Goal: Use online tool/utility: Utilize a website feature to perform a specific function

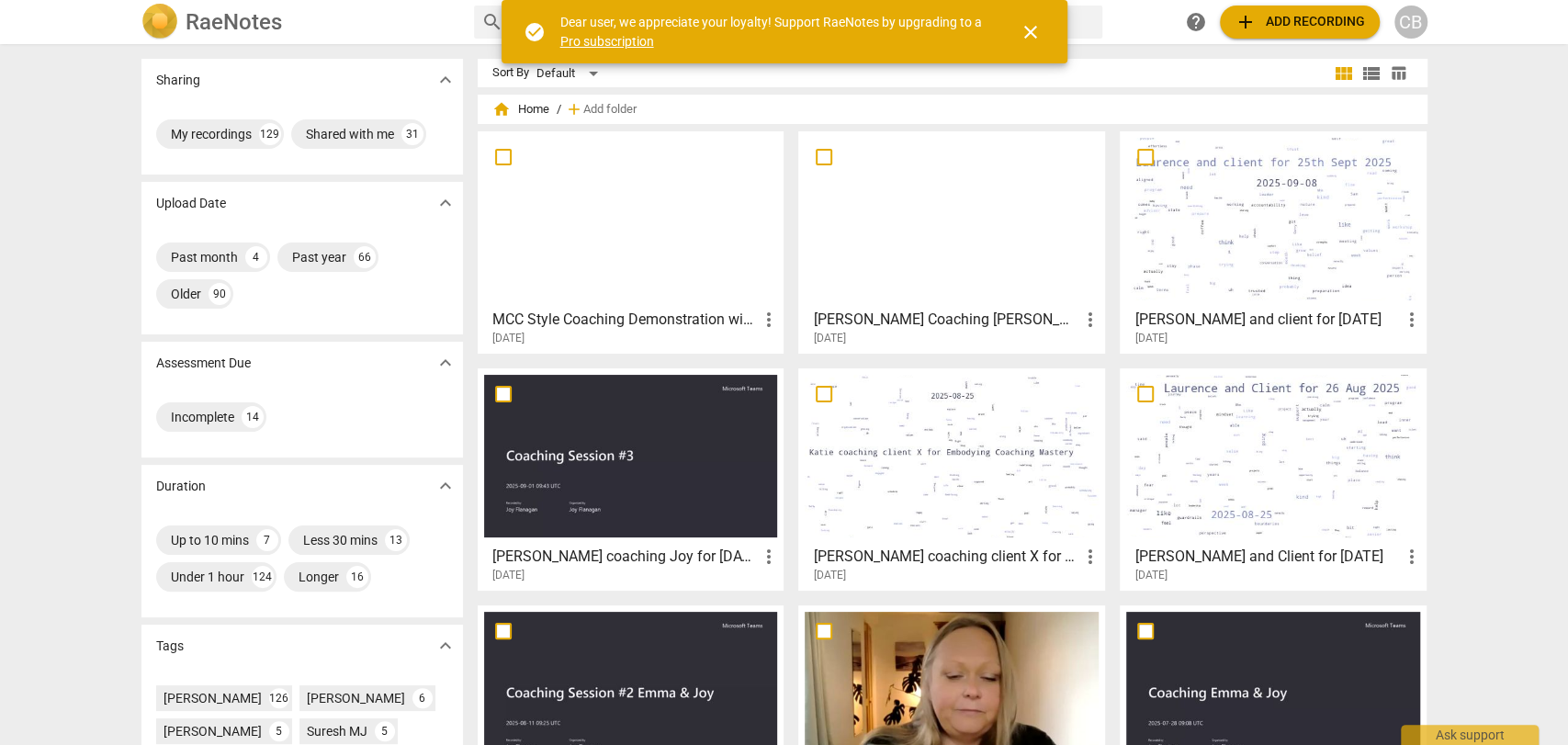
click at [1029, 28] on span "close" at bounding box center [1030, 32] width 22 height 22
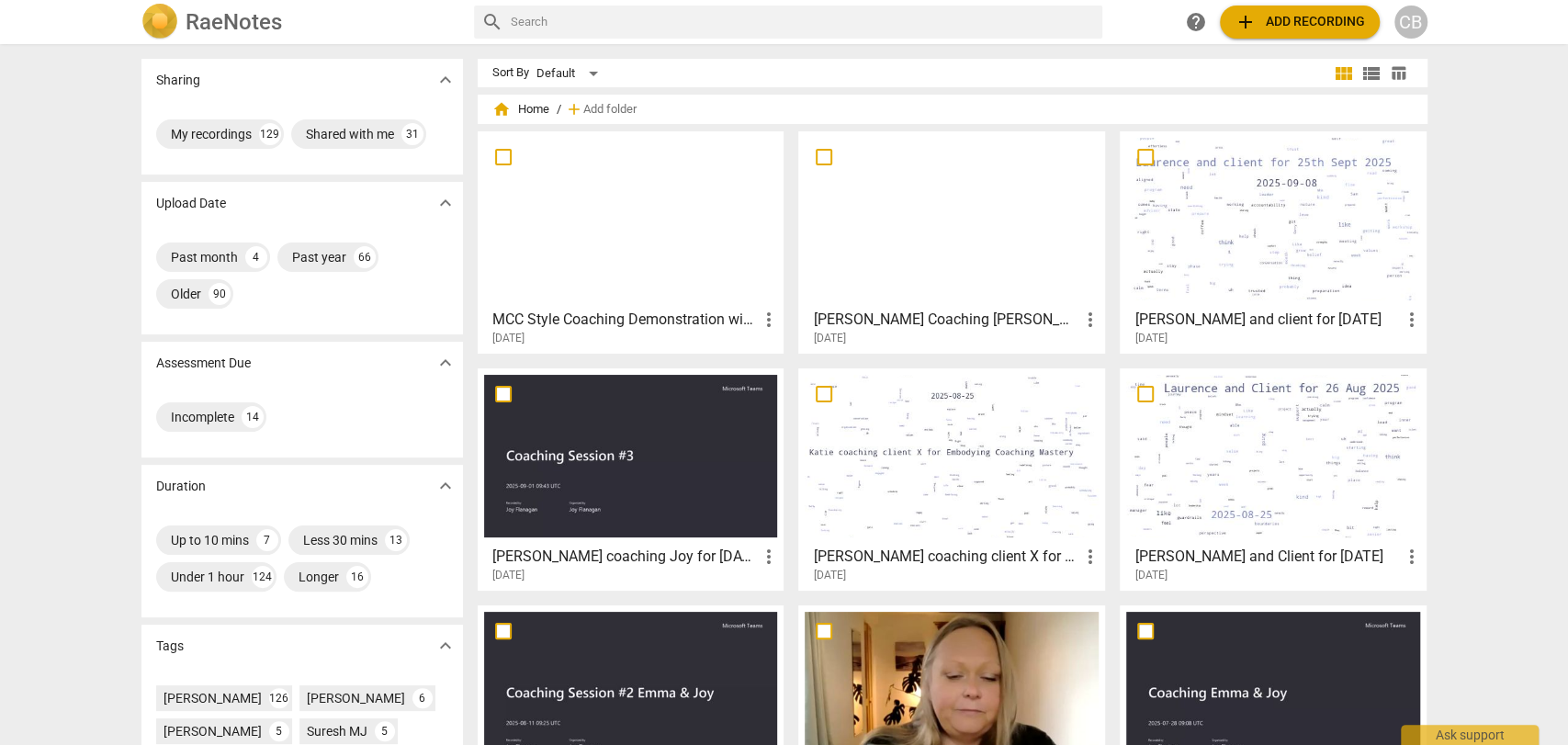
click at [854, 24] on input "text" at bounding box center [803, 22] width 585 height 29
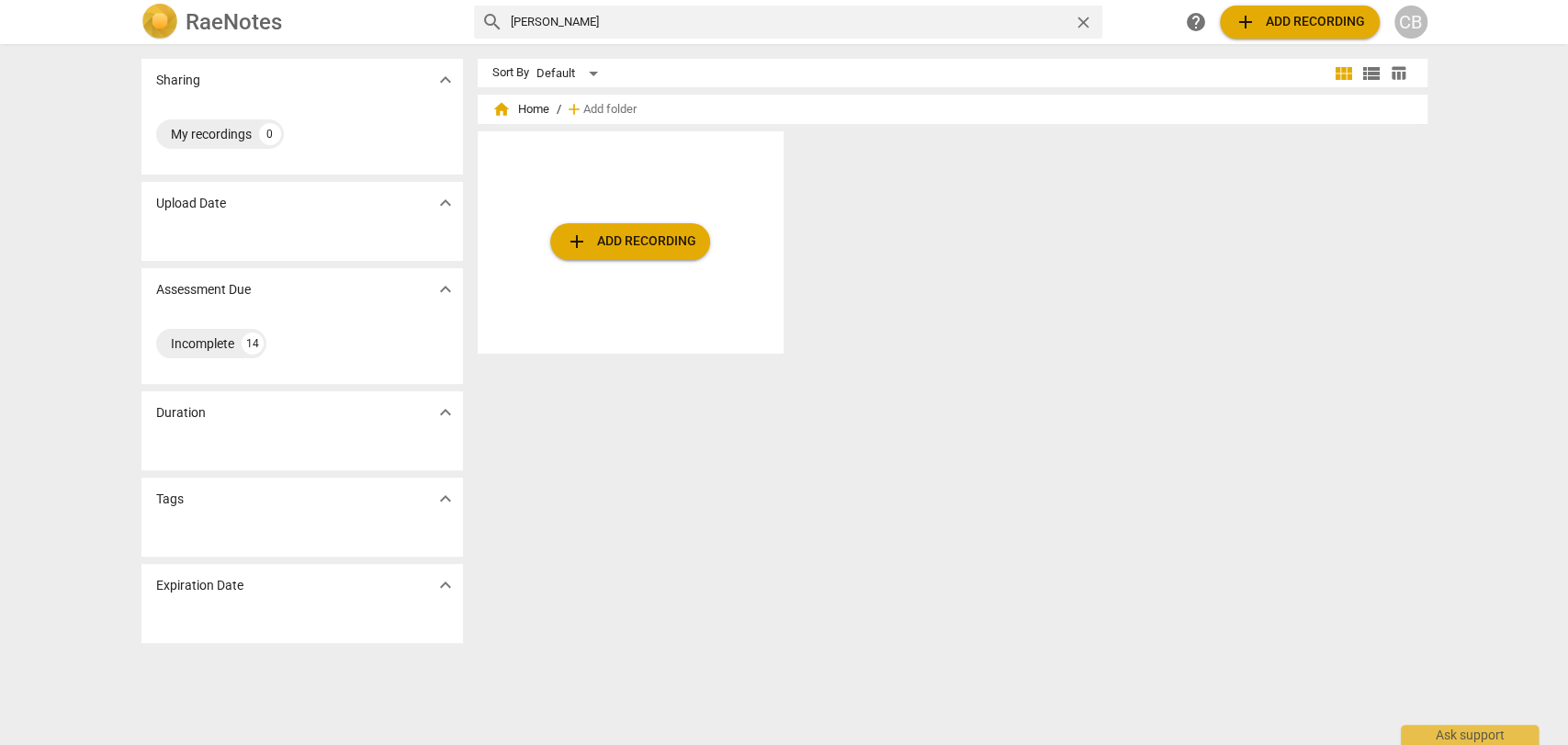
type input "[PERSON_NAME]"
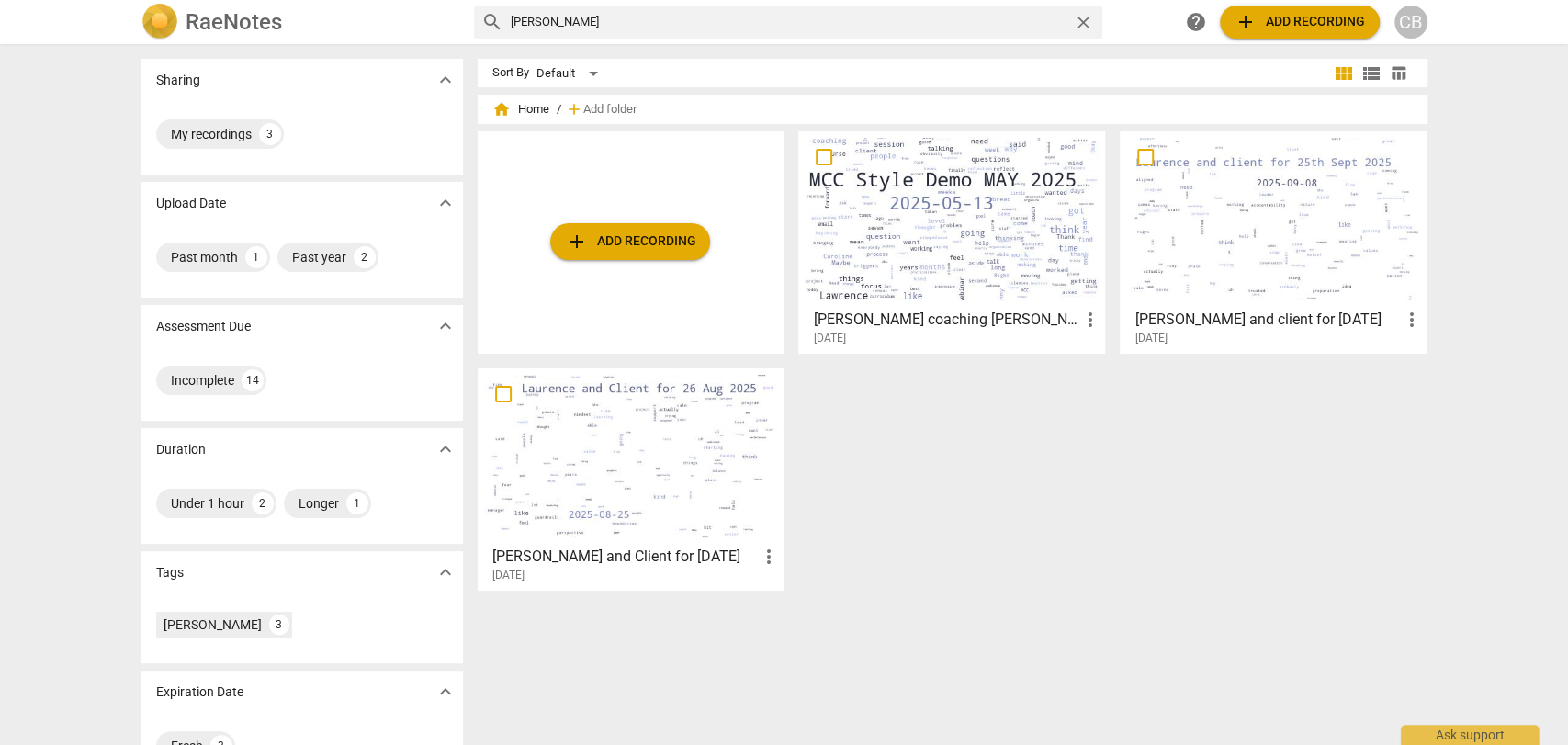
click at [1022, 215] on div at bounding box center [952, 218] width 294 height 163
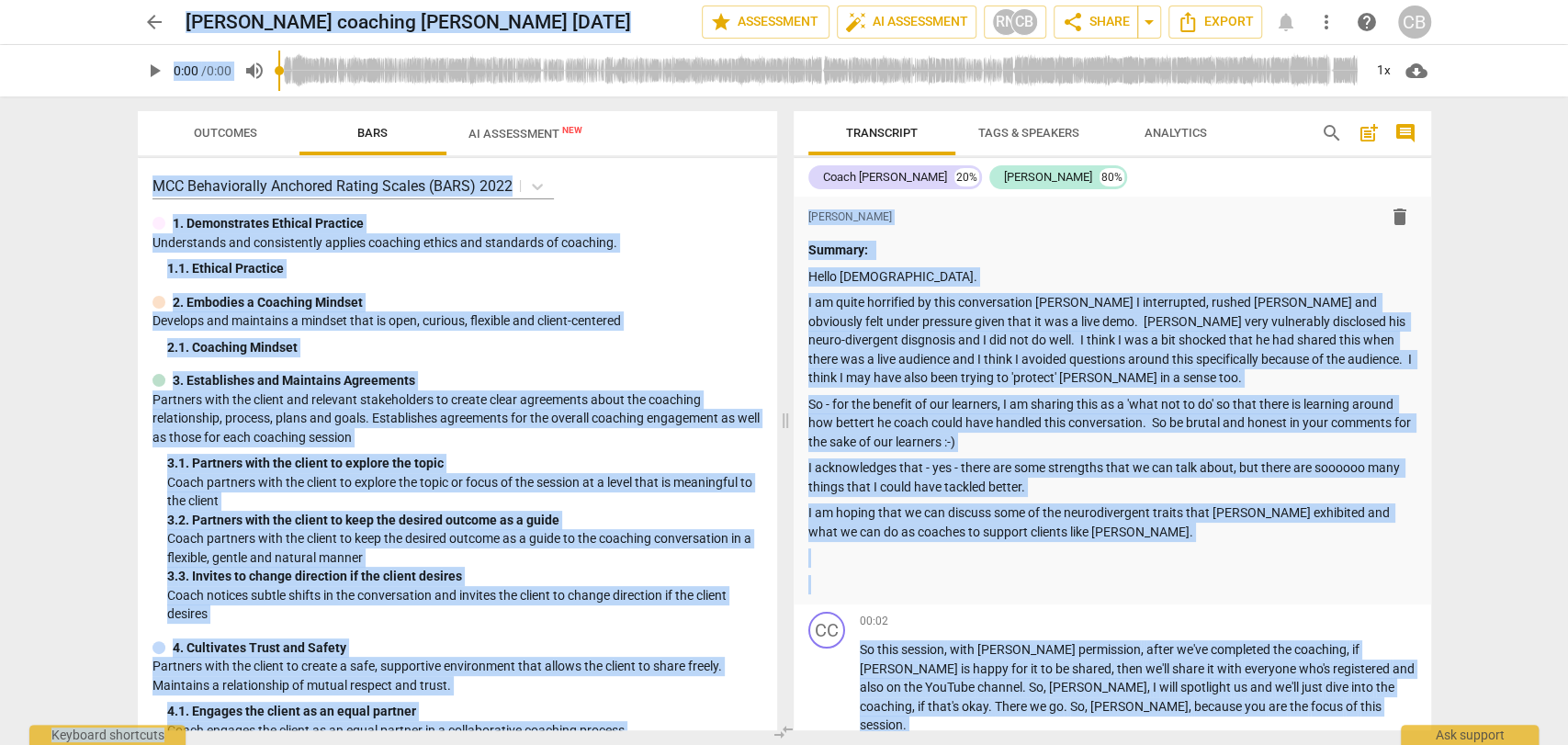
click at [1022, 215] on div "format_bold format_list_bulleted [PERSON_NAME] delete" at bounding box center [1113, 216] width 608 height 33
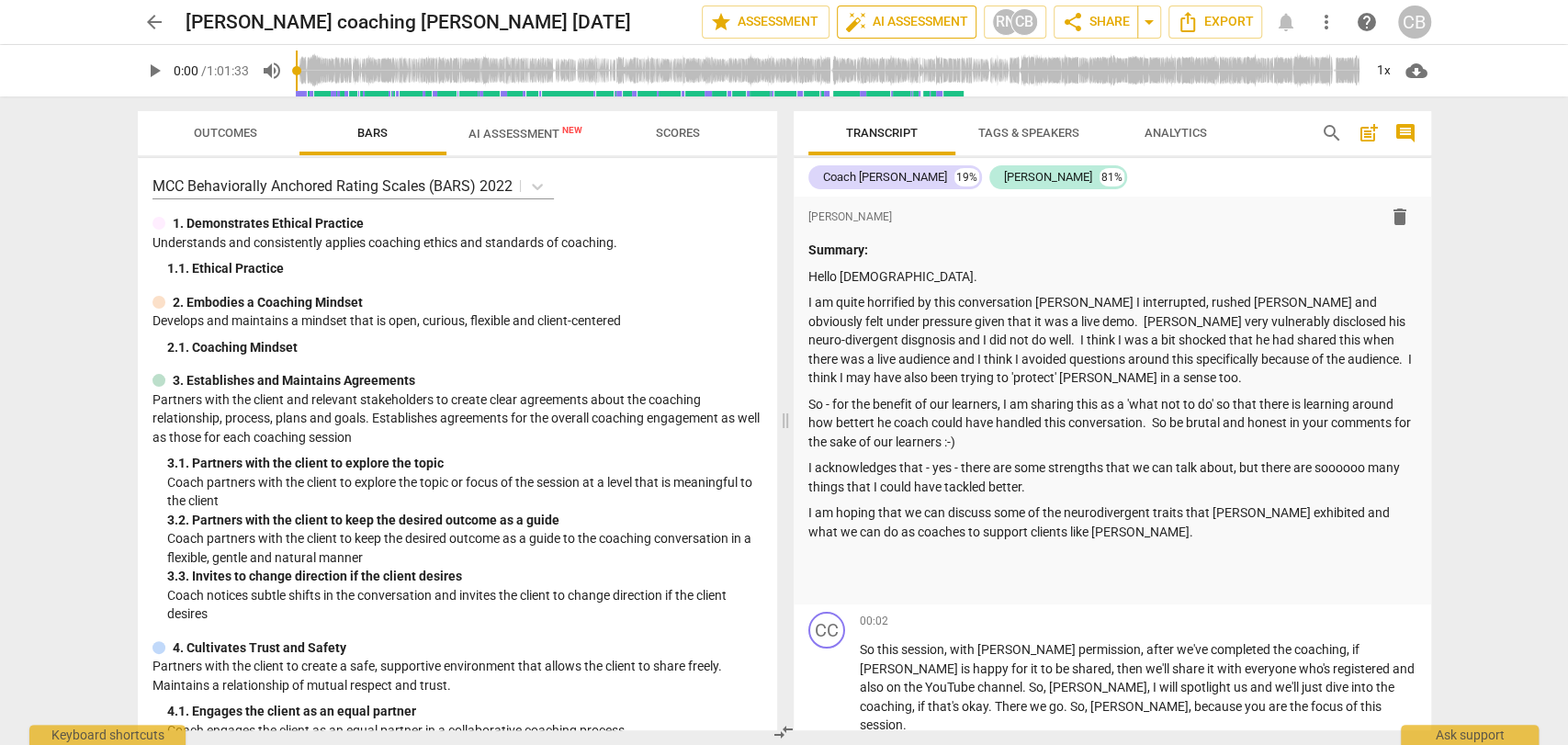
click at [925, 17] on span "auto_fix_high AI Assessment" at bounding box center [906, 21] width 123 height 22
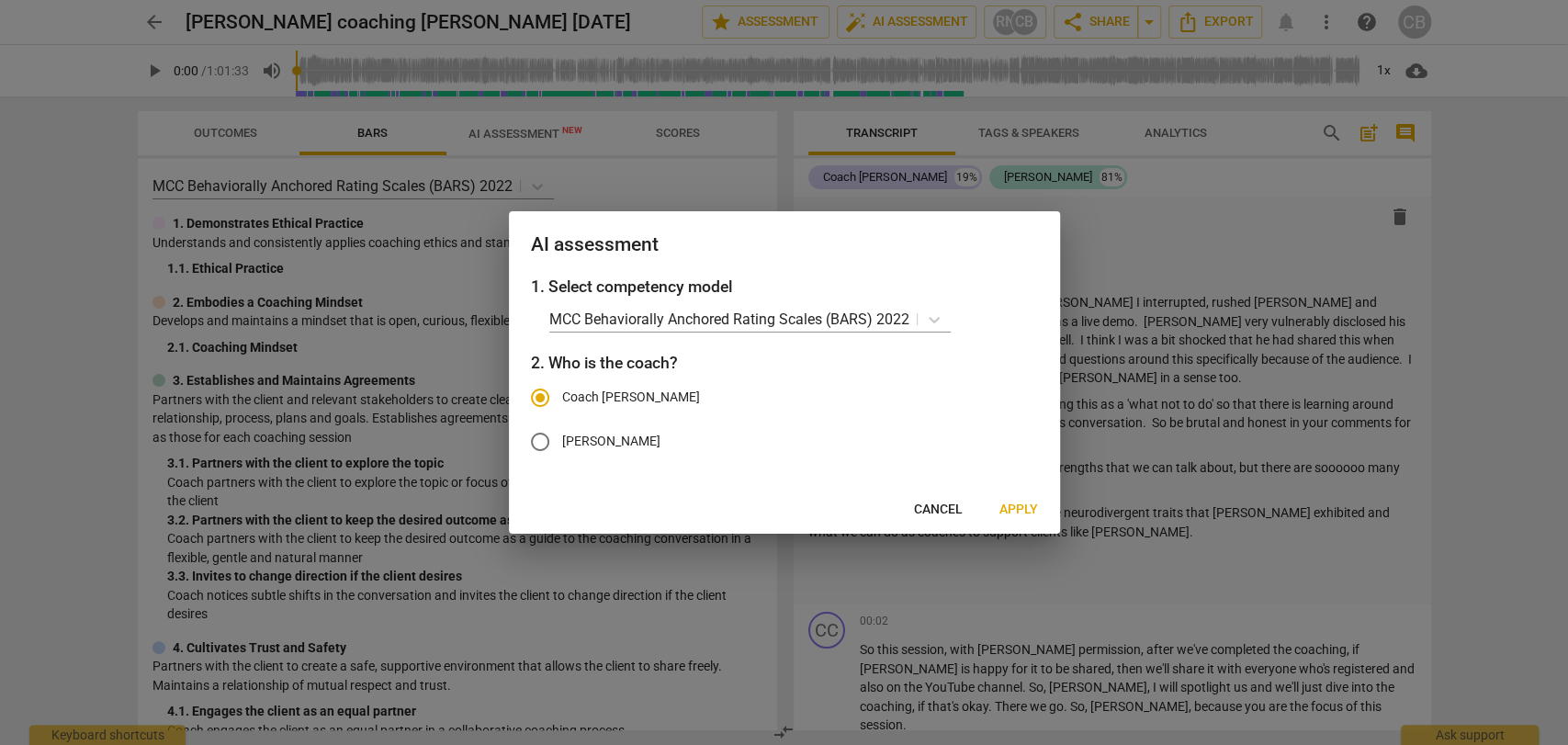
click at [1010, 502] on span "Apply" at bounding box center [1019, 510] width 39 height 19
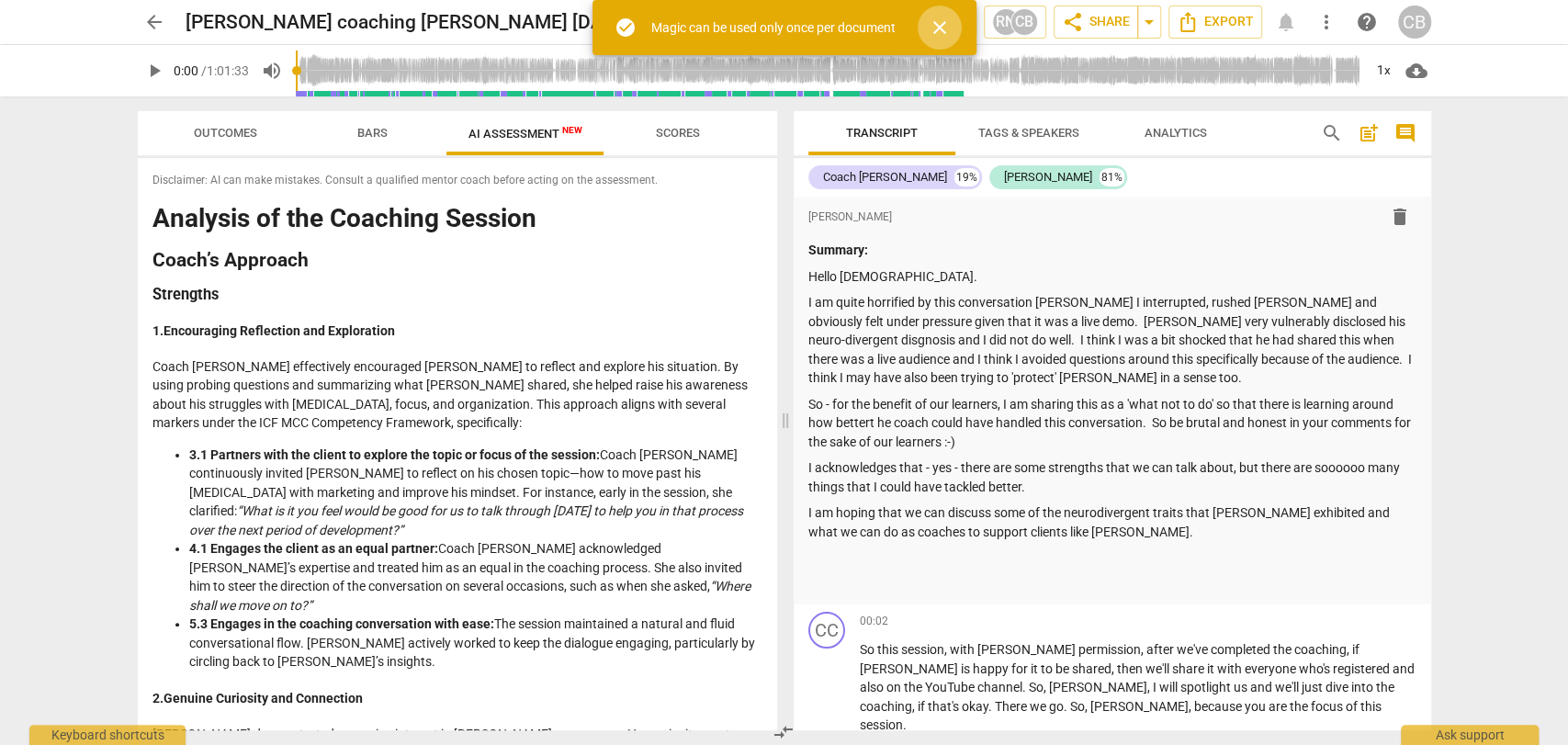
click at [940, 32] on span "close" at bounding box center [939, 27] width 22 height 22
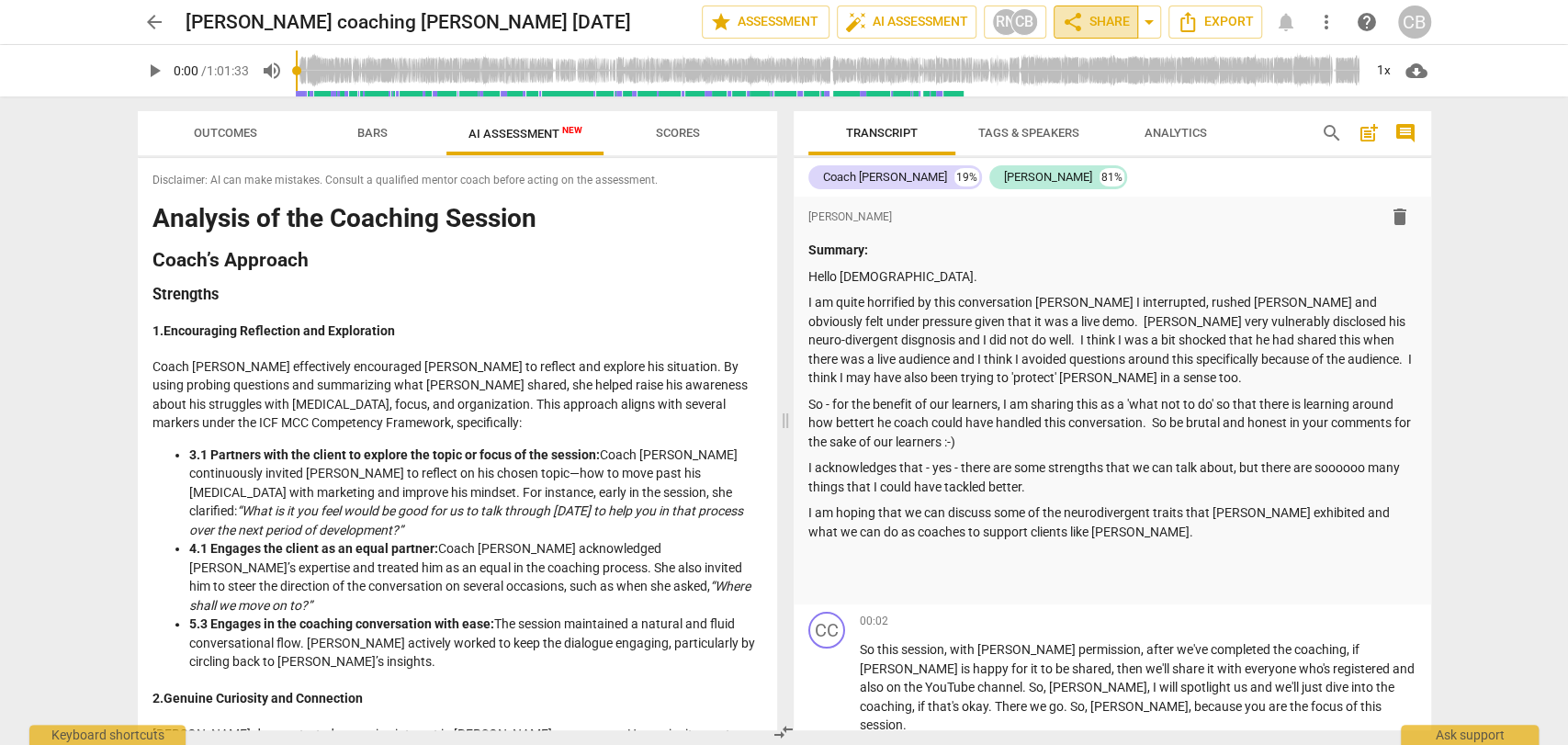
click at [1078, 20] on span "share" at bounding box center [1073, 21] width 22 height 22
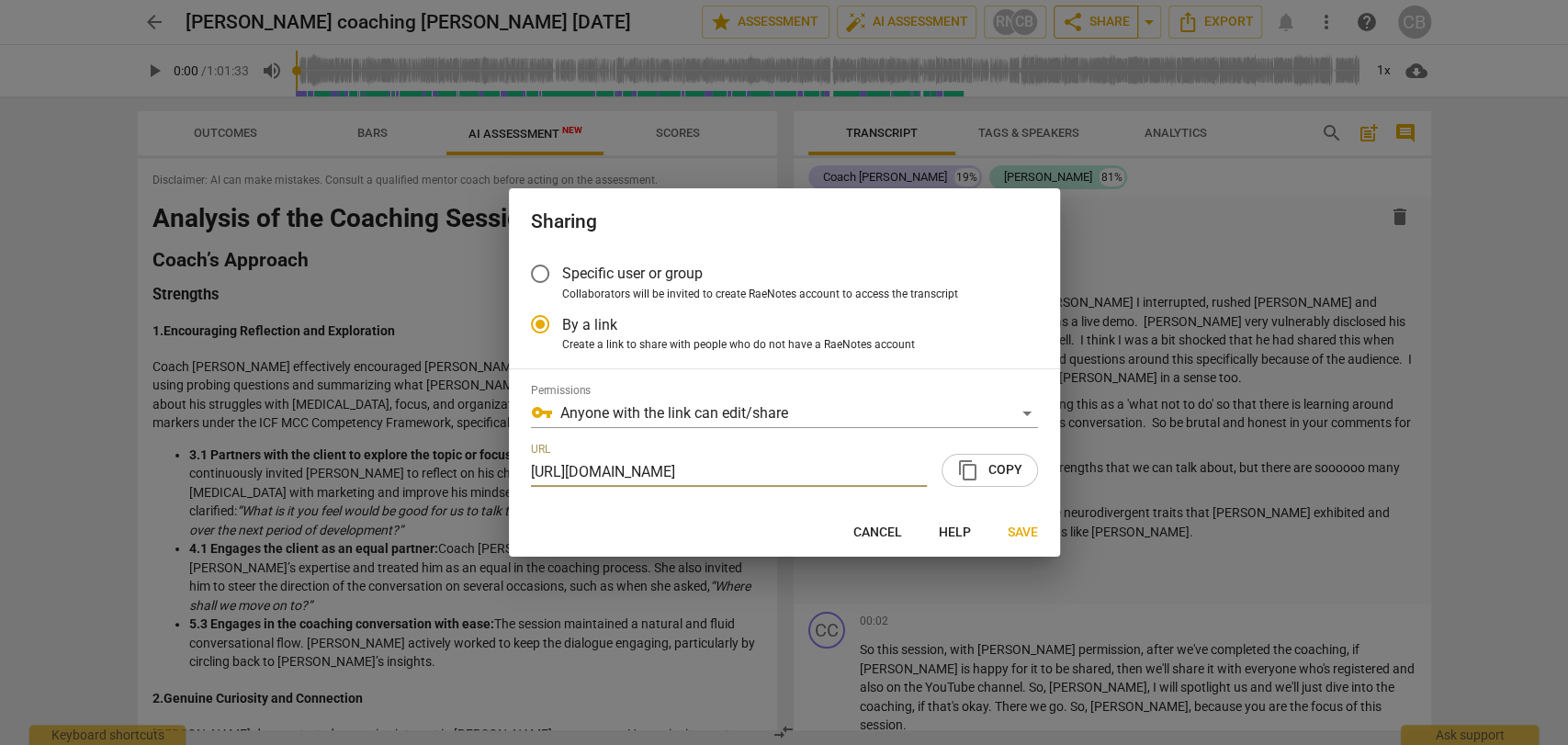
scroll to position [0, 88]
click at [992, 457] on button "content_copy Copy" at bounding box center [989, 471] width 96 height 33
click at [1014, 536] on span "Save" at bounding box center [1022, 532] width 30 height 19
radio input "false"
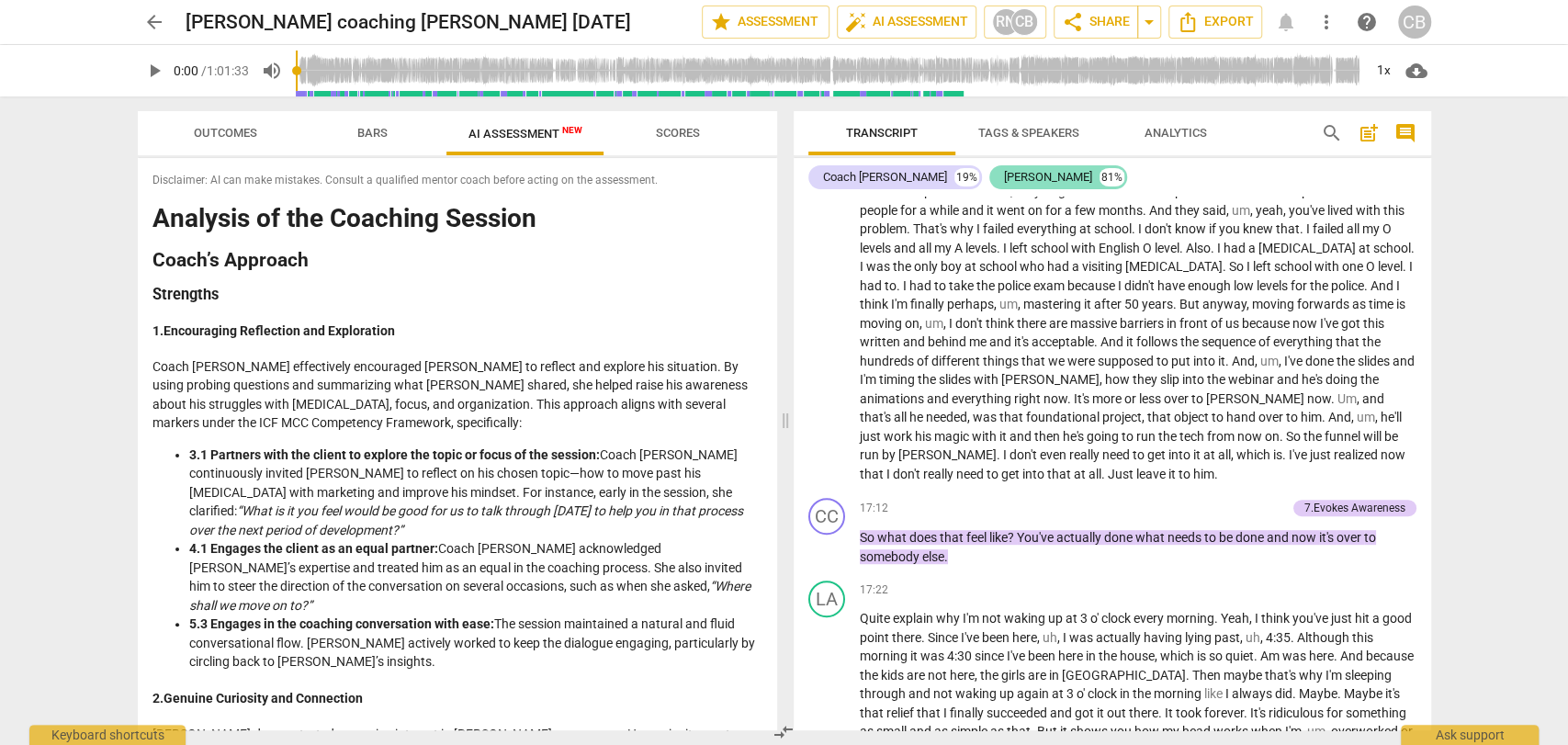
scroll to position [5314, 0]
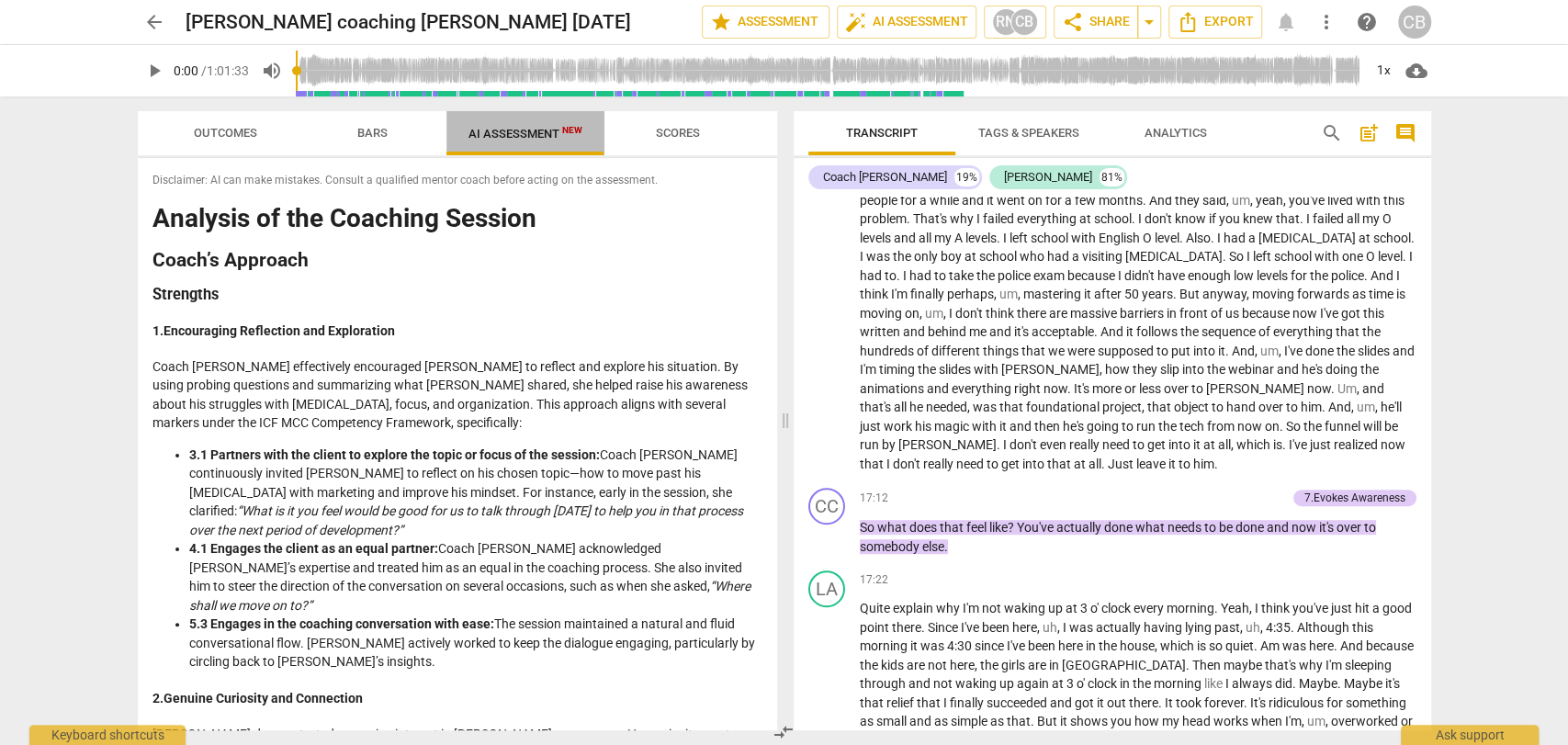
click at [550, 134] on span "AI Assessment New" at bounding box center [525, 134] width 114 height 14
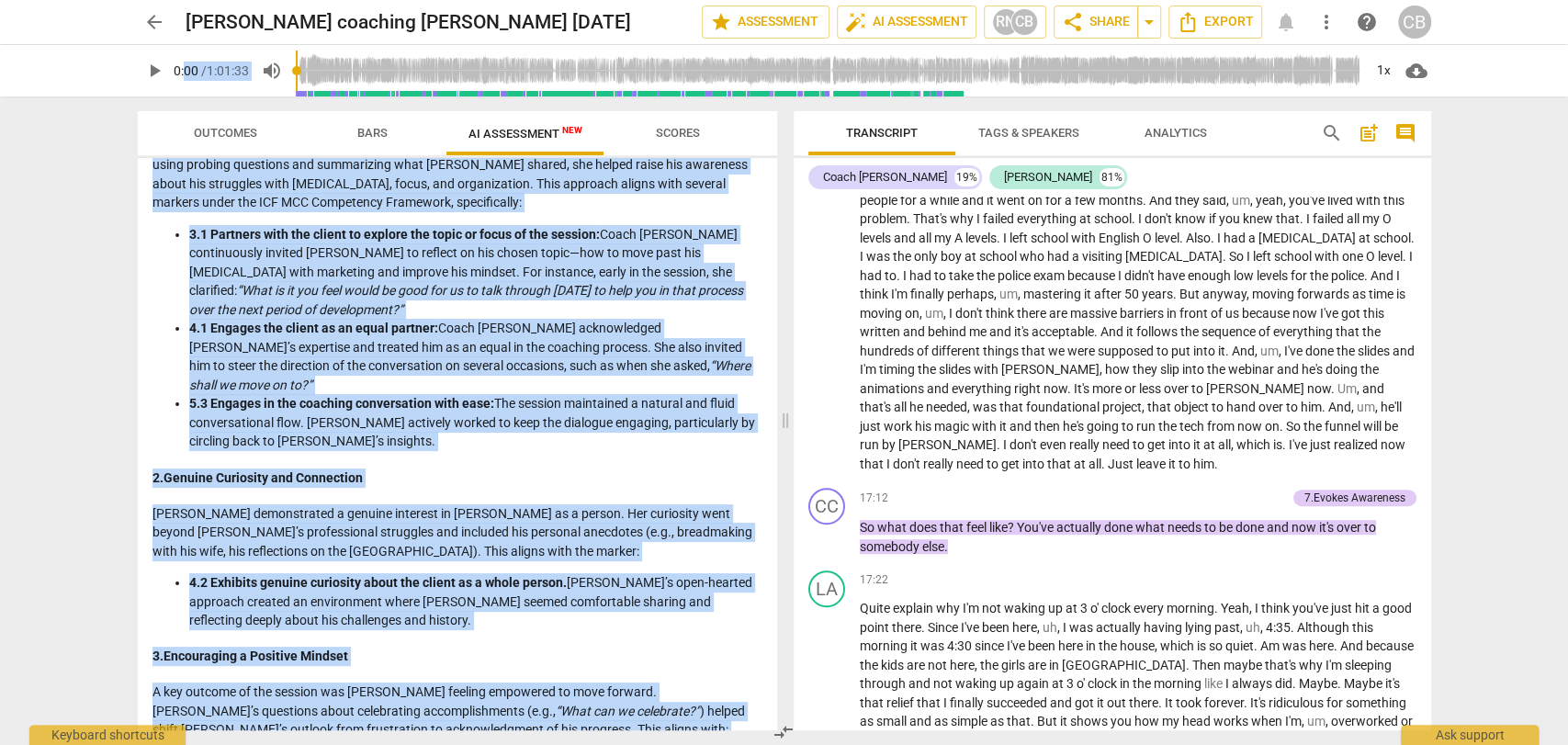
scroll to position [0, 0]
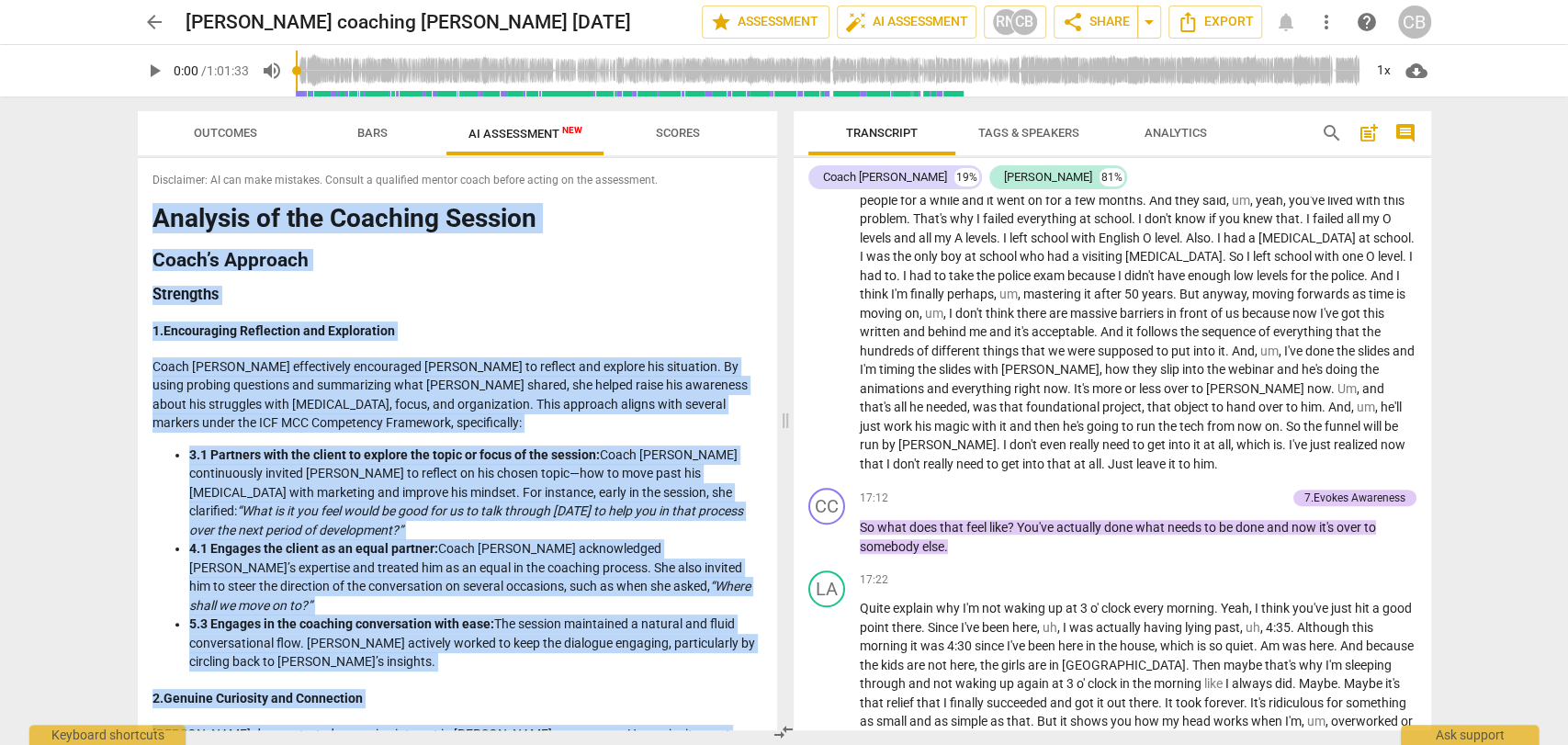
drag, startPoint x: 231, startPoint y: 705, endPoint x: 132, endPoint y: 222, distance: 493.0
click at [132, 222] on div "Outcomes Bars AI Assessment New Scores Disclaimer: AI can make mistakes. Consul…" at bounding box center [453, 420] width 662 height 648
copy div "Loremips do sit Ametcons Adipisc Elits’d Eiusmodt Incididun 9. Utlaboreetd Magn…"
